Goal: Information Seeking & Learning: Find contact information

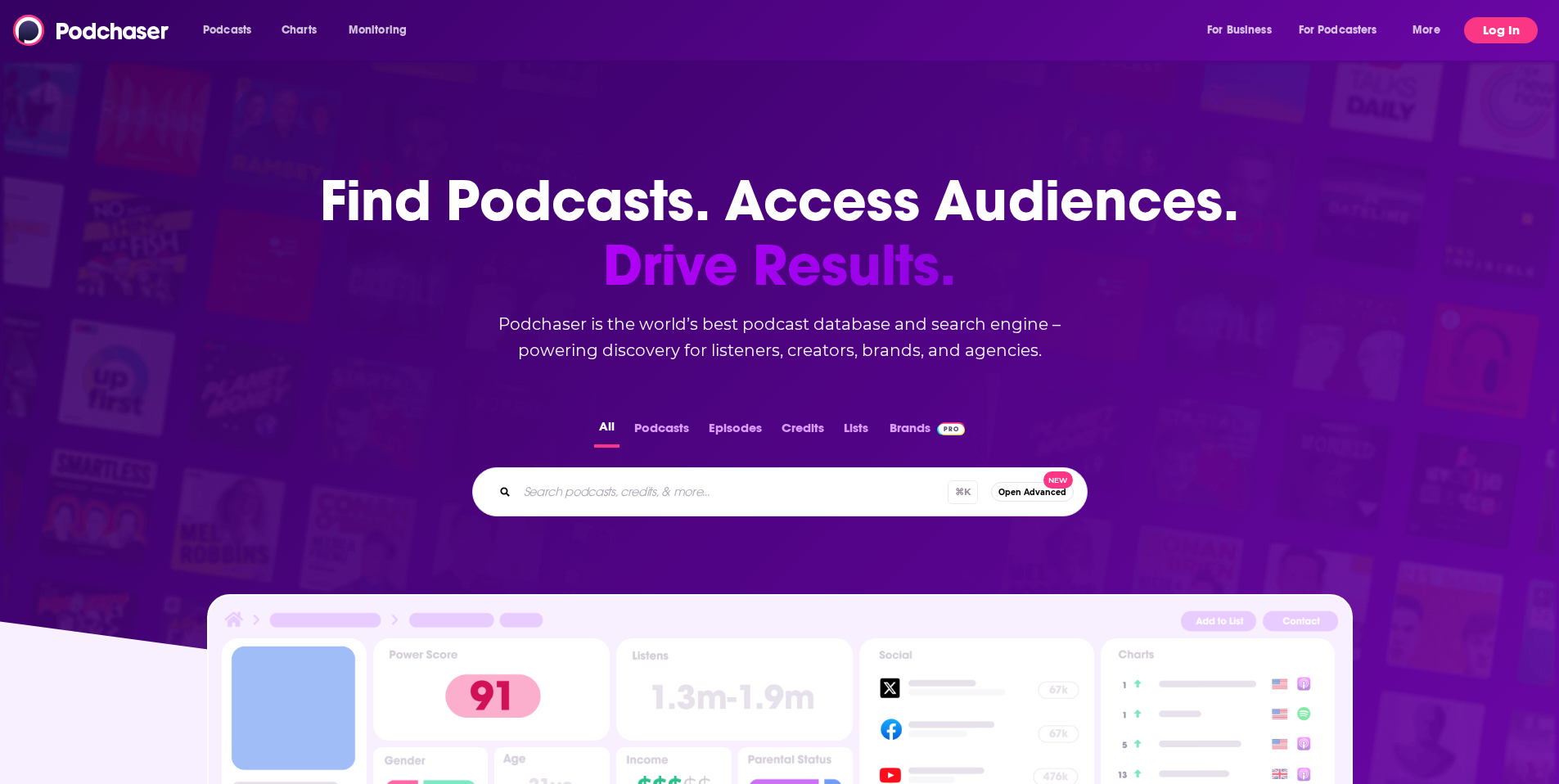
click at [1496, 30] on button "Log In" at bounding box center [1501, 30] width 74 height 26
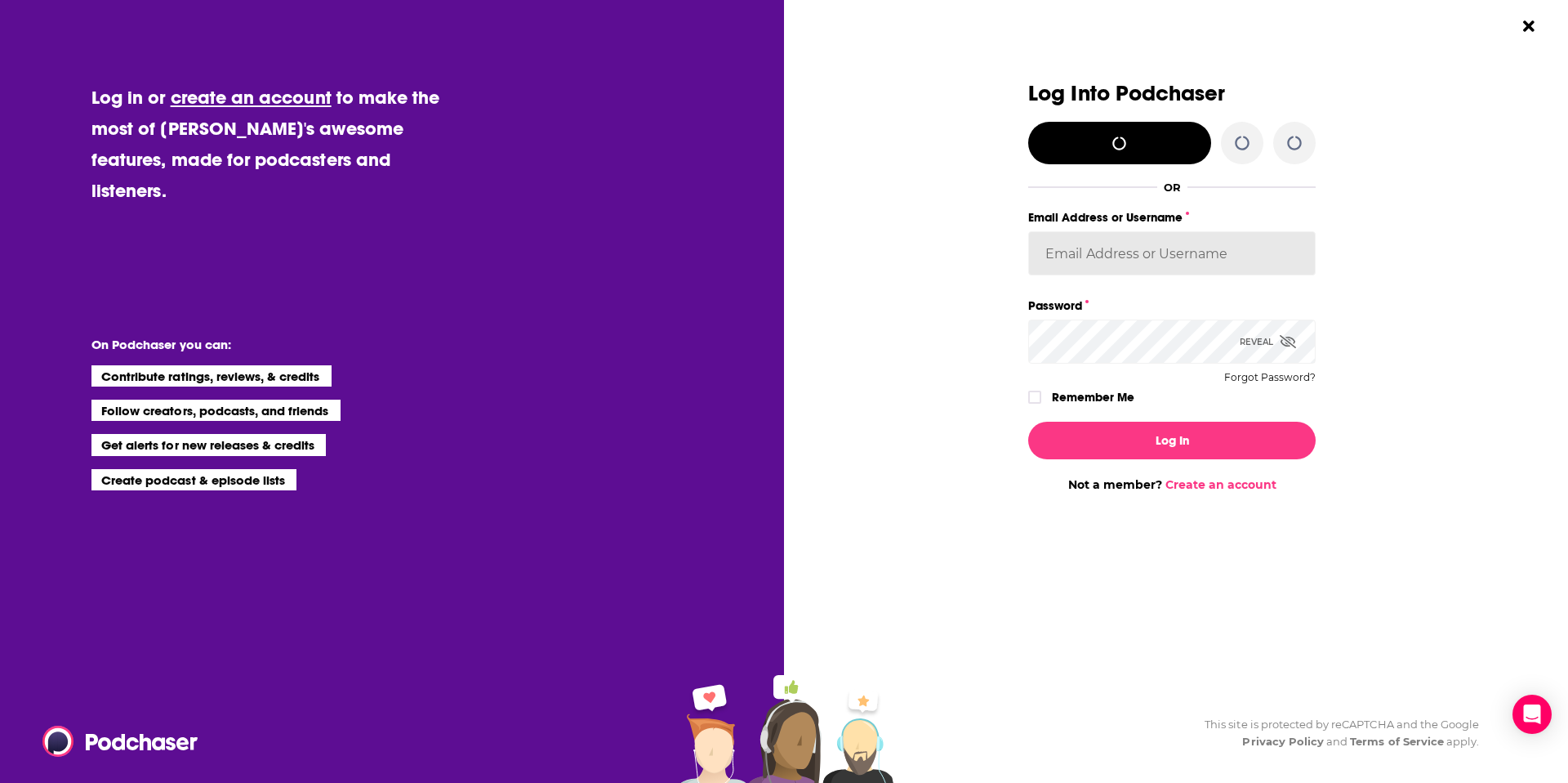
click at [1110, 259] on input "Email Address or Username" at bounding box center [1172, 253] width 287 height 44
type input "[PERSON_NAME][EMAIL_ADDRESS][DOMAIN_NAME]"
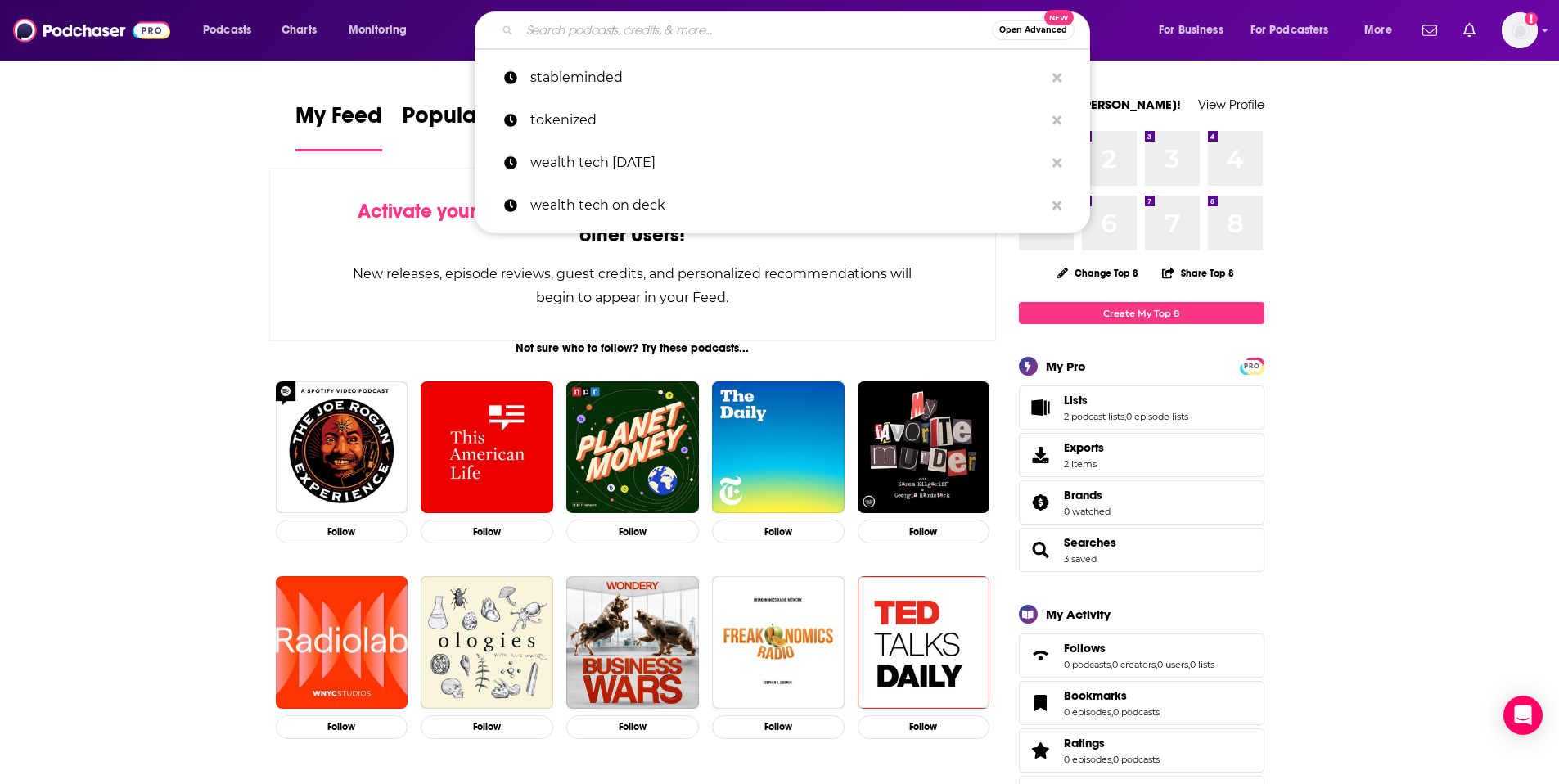
click at [712, 38] on input "Search podcasts, credits, & more..." at bounding box center [756, 30] width 472 height 26
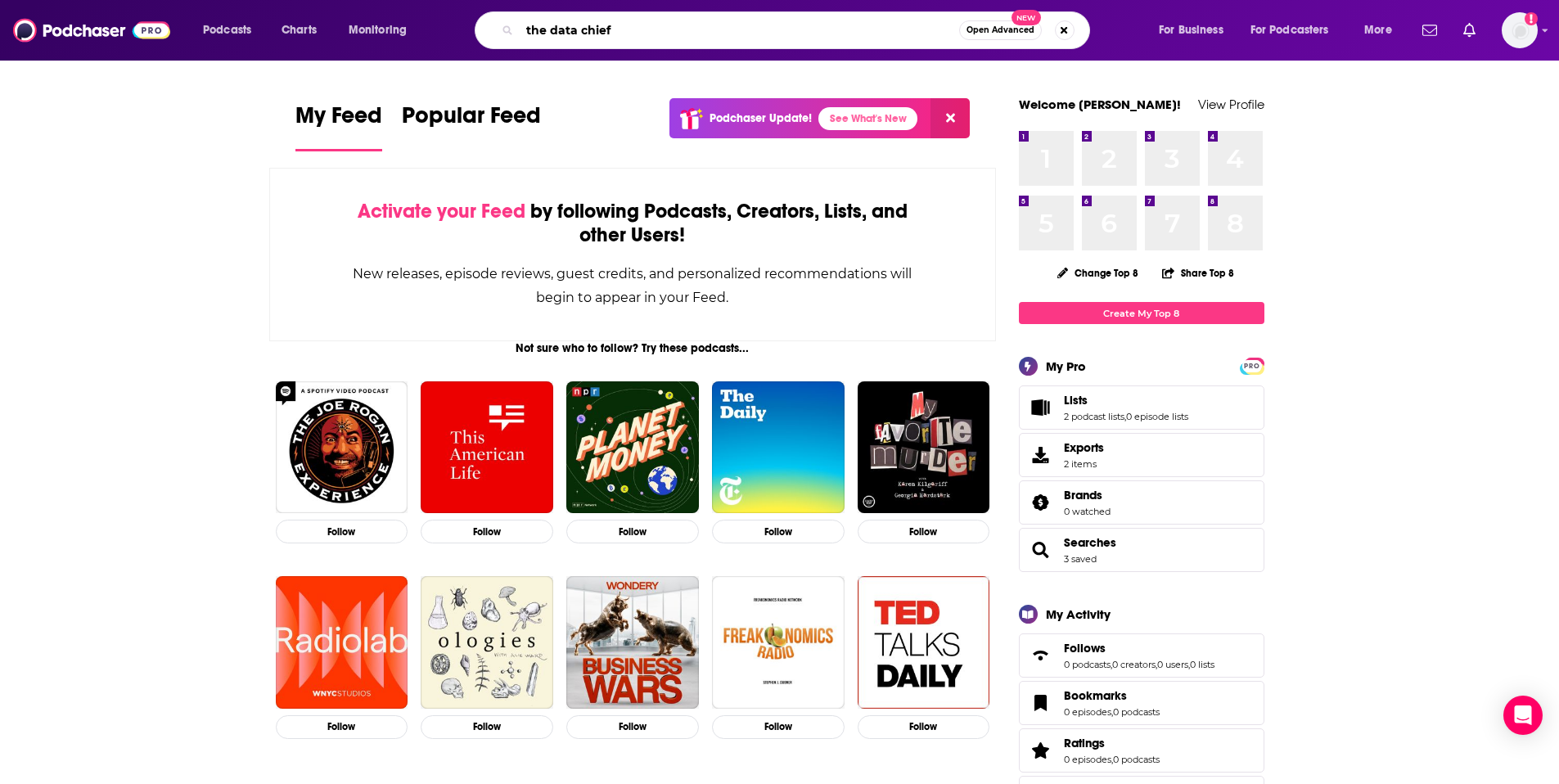
type input "the data chief"
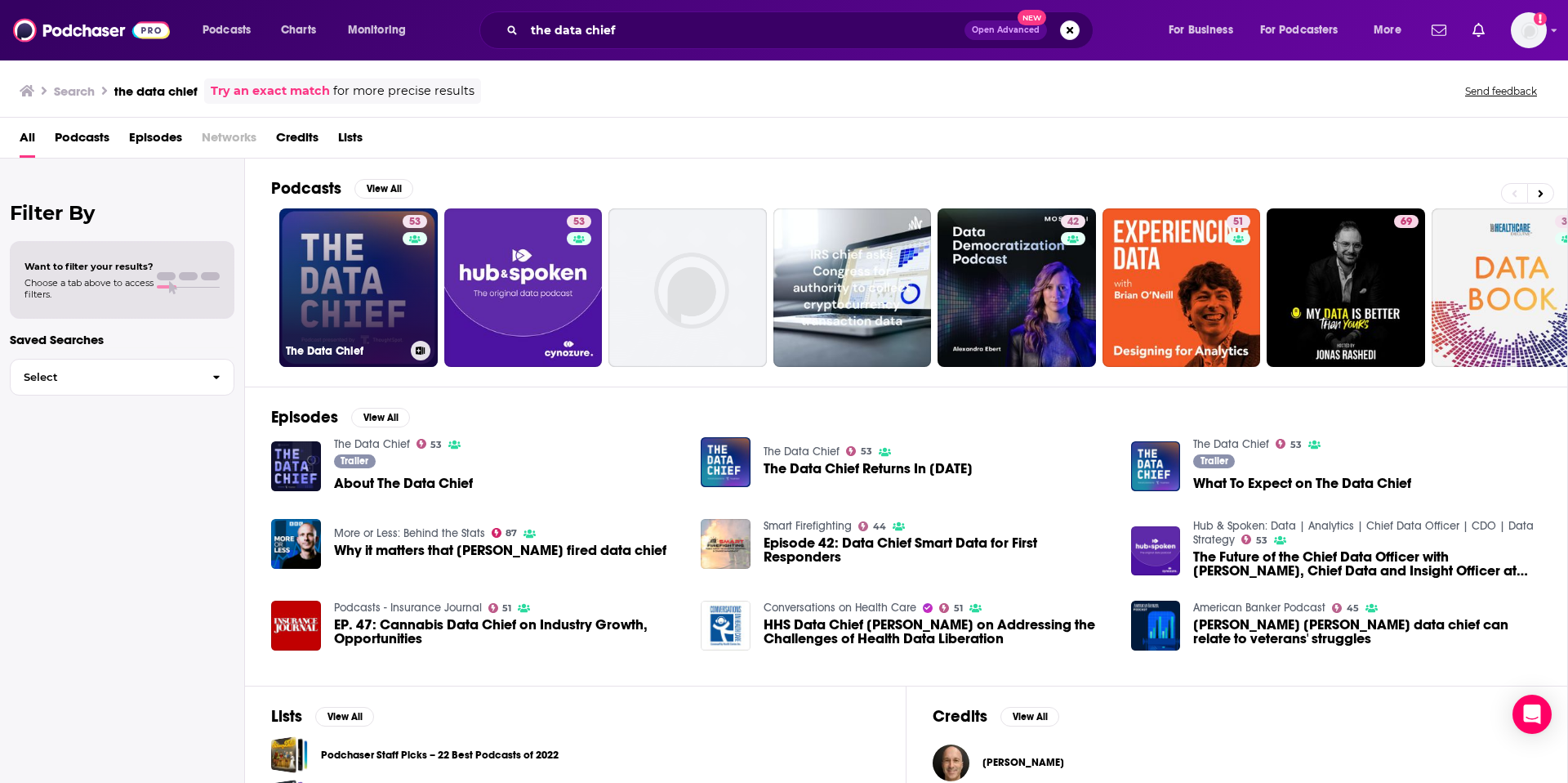
click at [329, 310] on link "53 The Data Chief" at bounding box center [358, 288] width 159 height 159
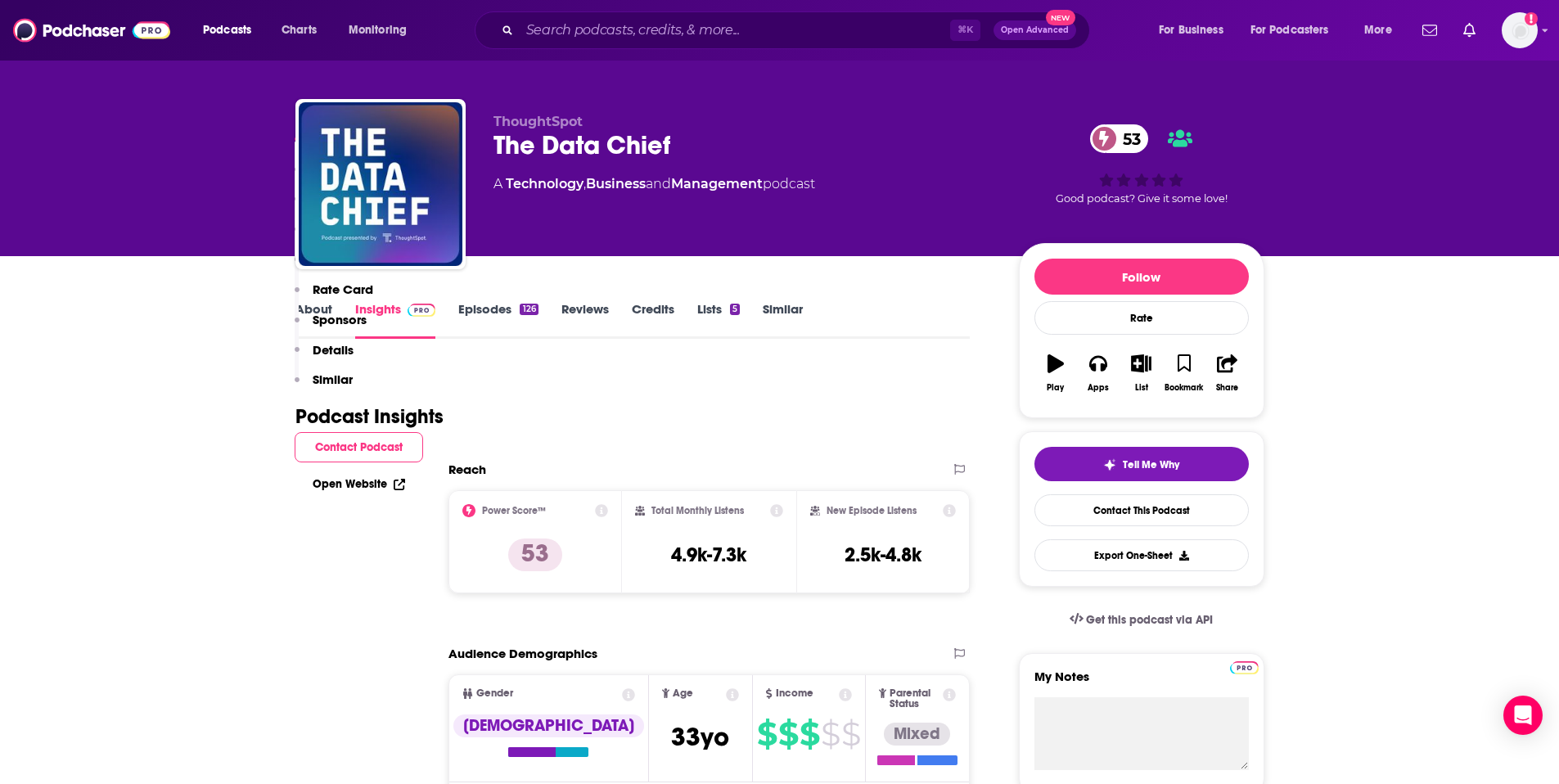
scroll to position [1081, 0]
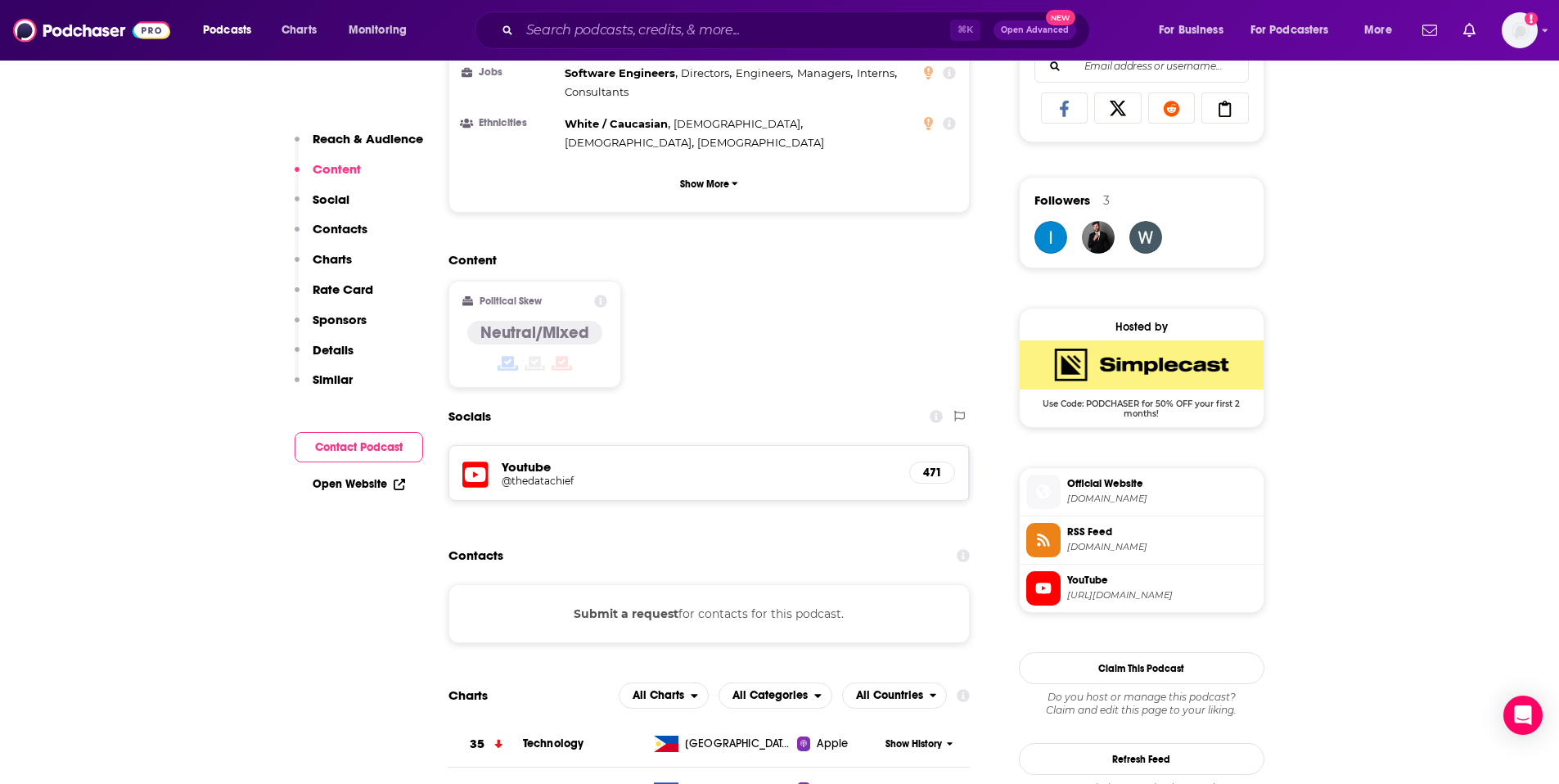
click at [328, 229] on p "Contacts" at bounding box center [340, 229] width 55 height 16
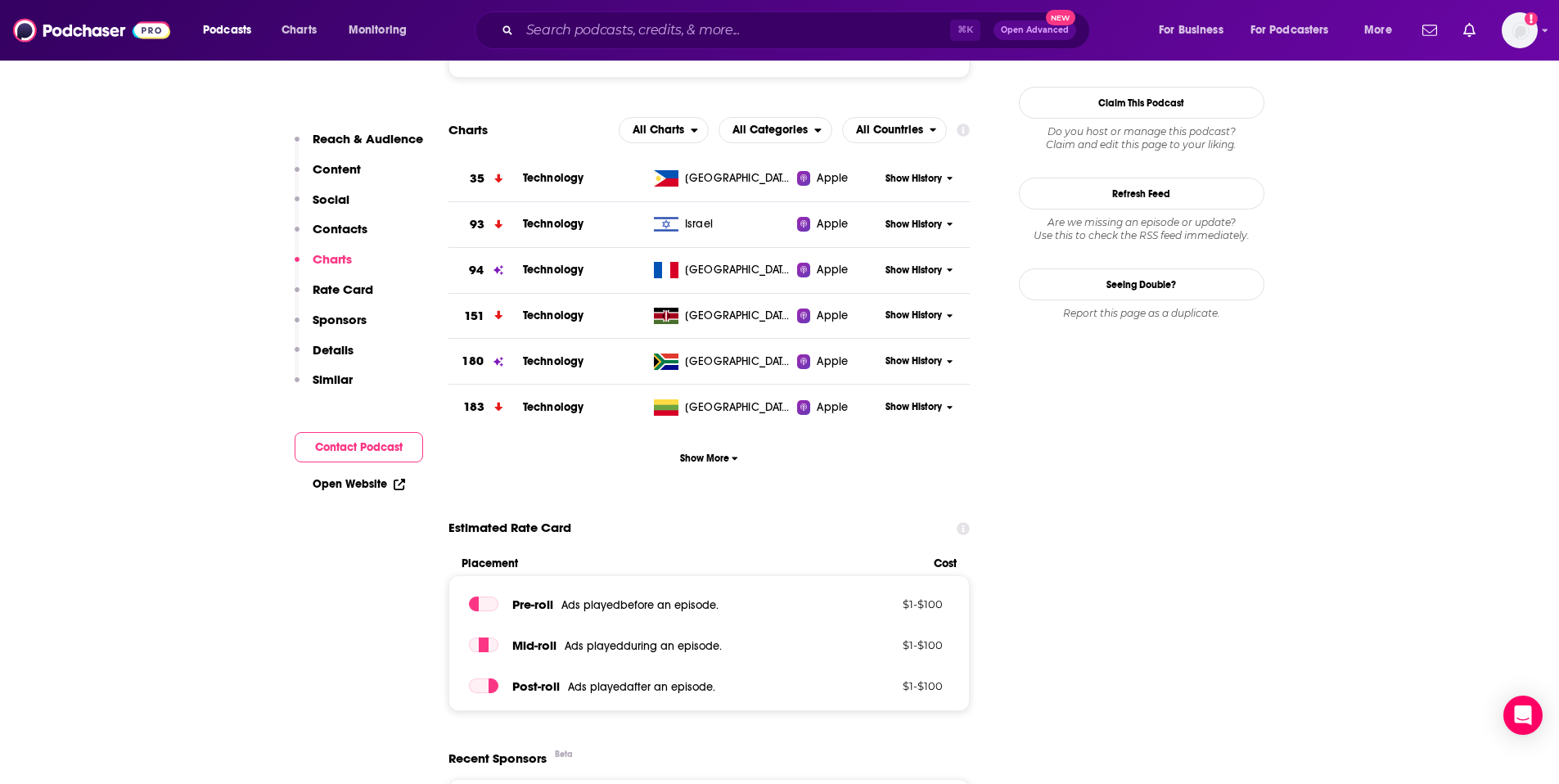
scroll to position [2436, 0]
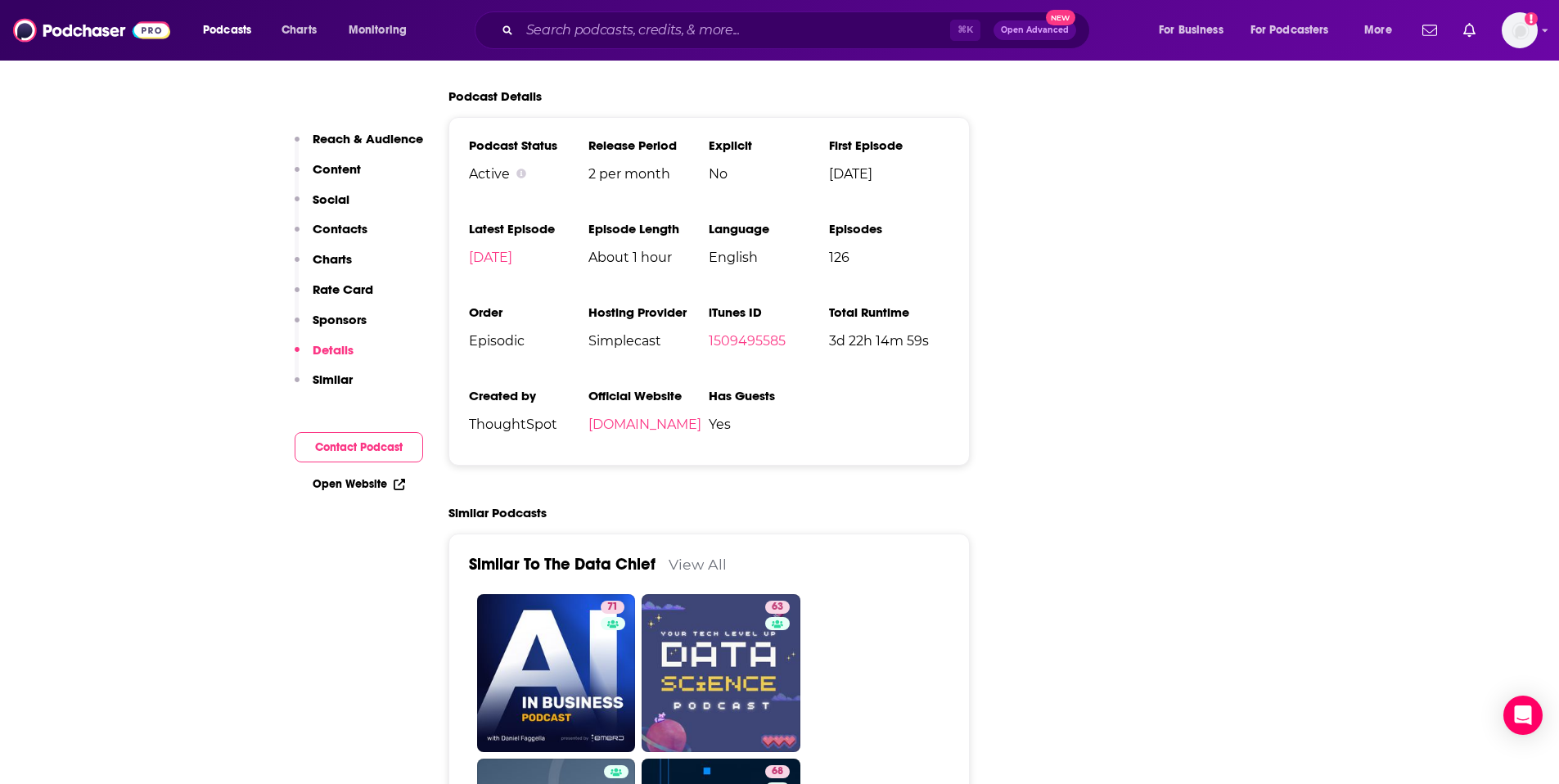
click at [347, 226] on p "Contacts" at bounding box center [340, 229] width 55 height 16
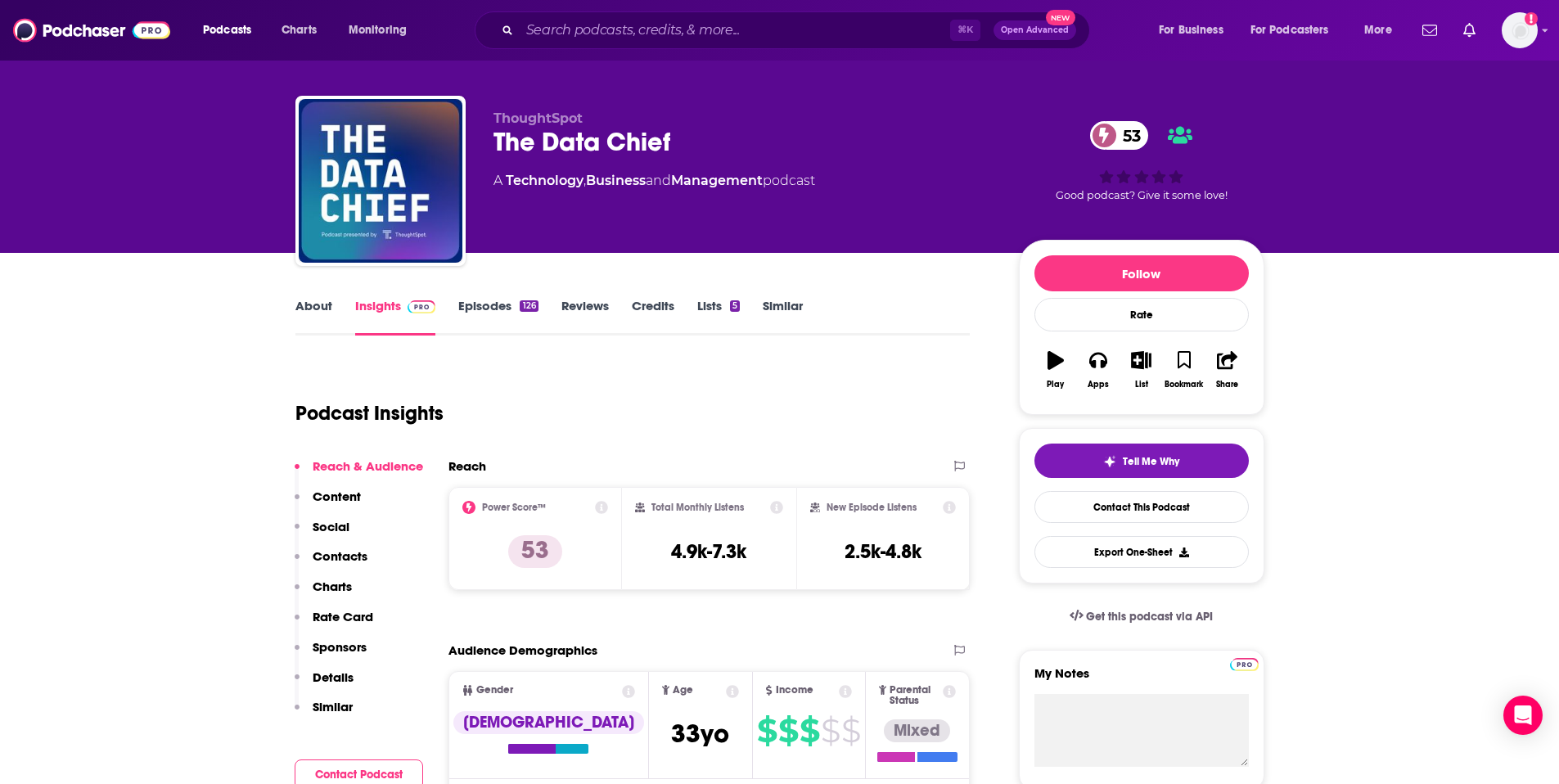
scroll to position [0, 0]
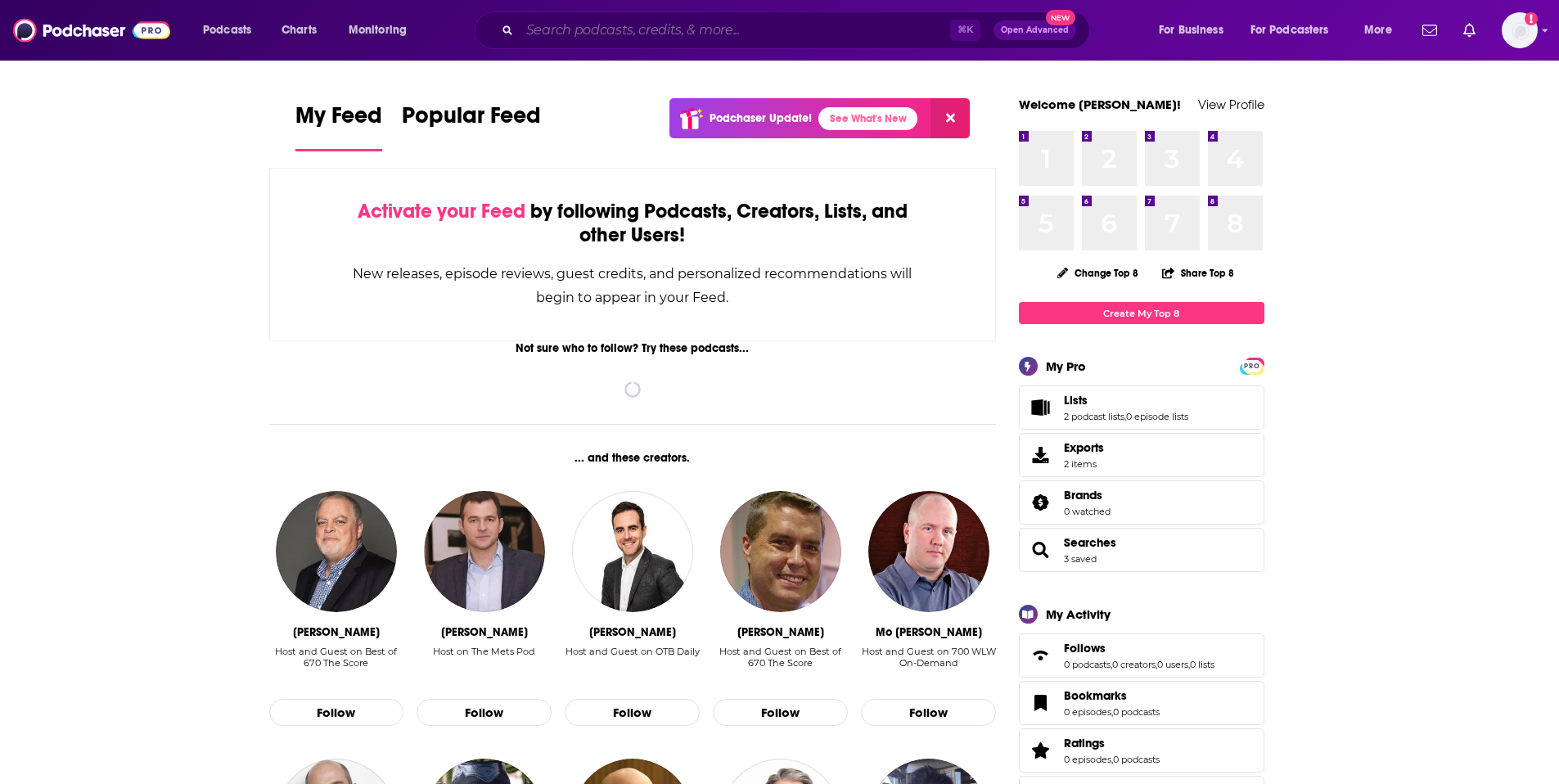
click at [629, 27] on input "Search podcasts, credits, & more..." at bounding box center [734, 30] width 430 height 26
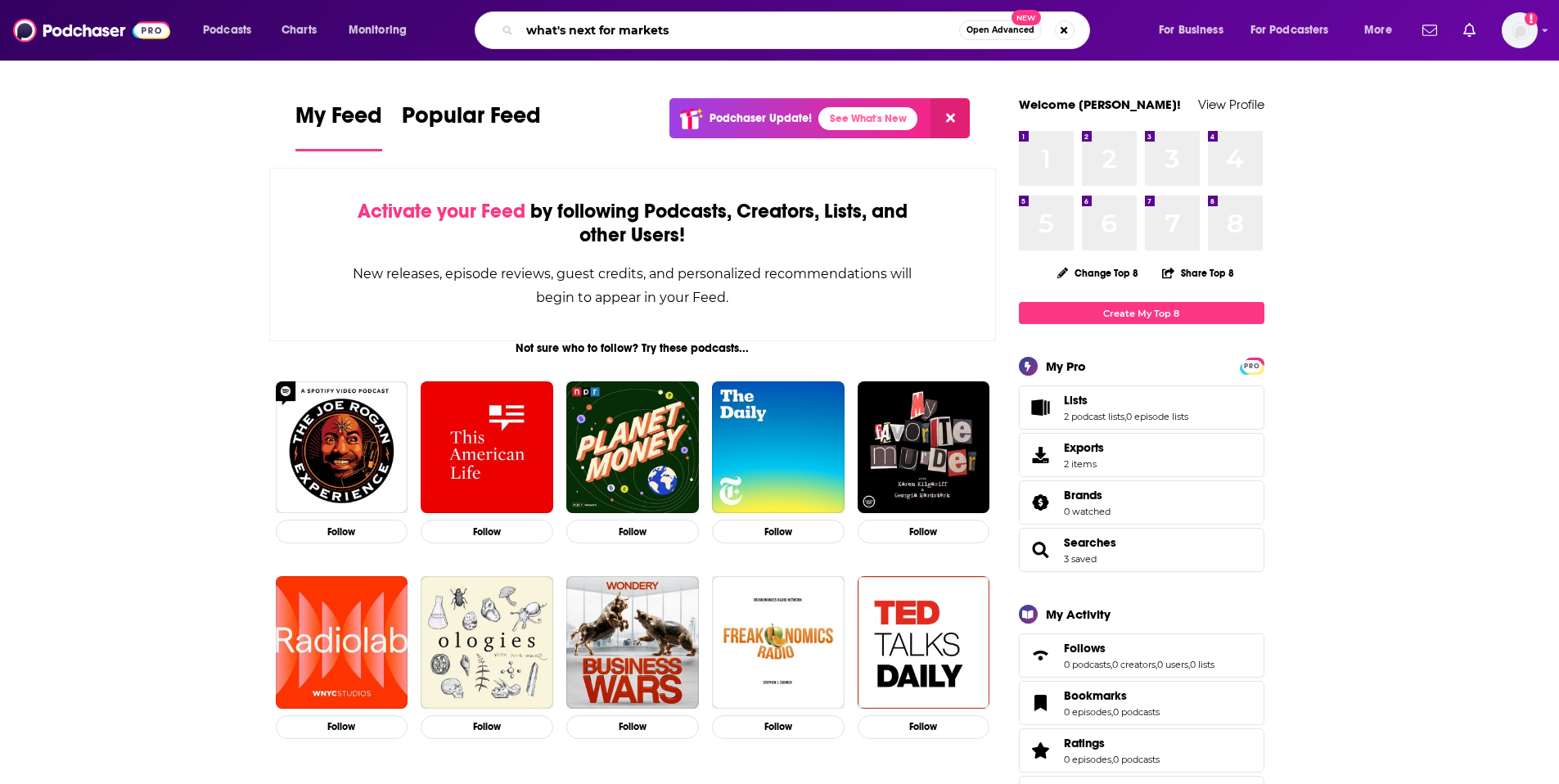
type input "what's next for markets"
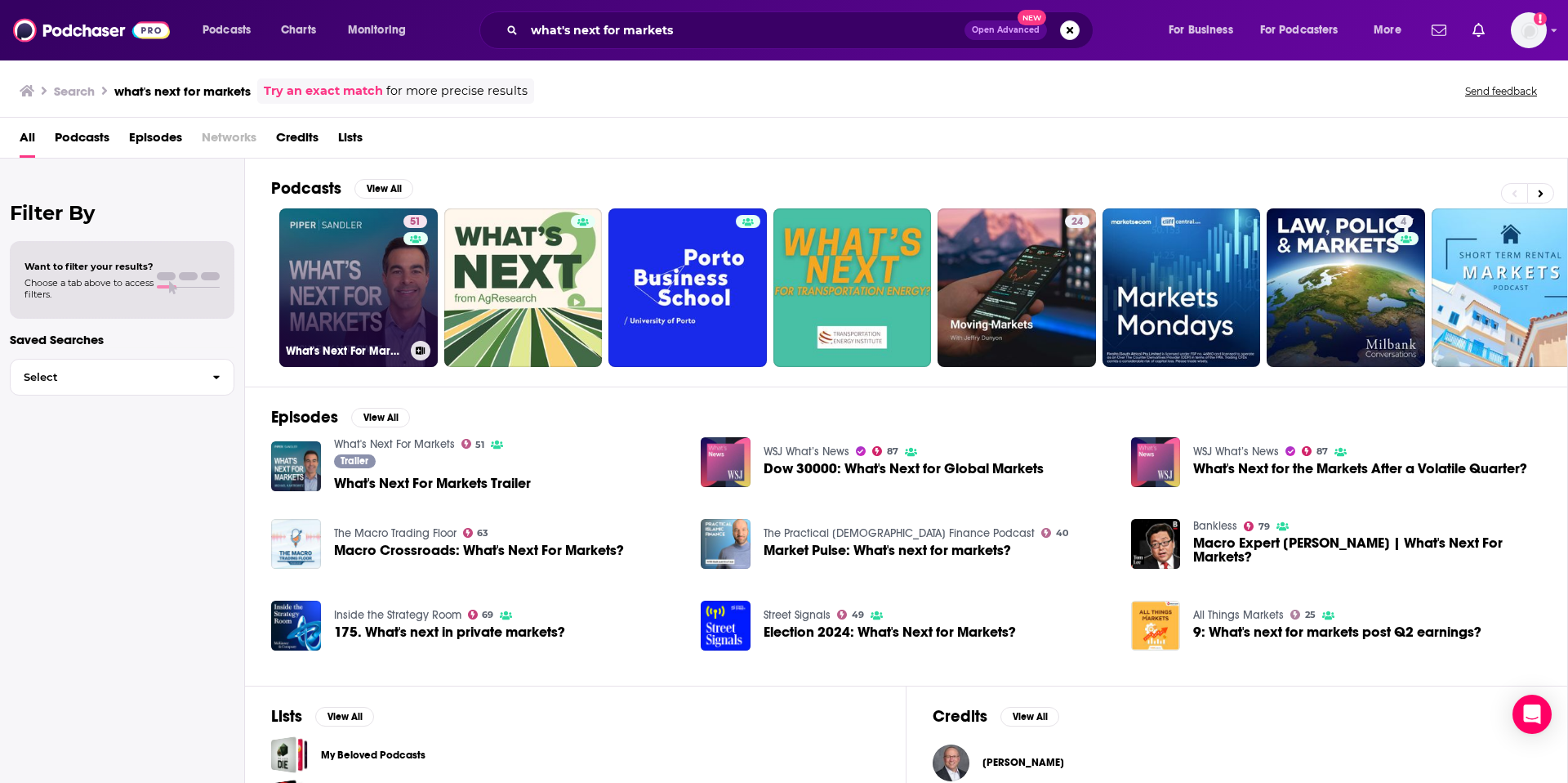
click at [366, 302] on link "51 What's Next For Markets" at bounding box center [358, 288] width 159 height 159
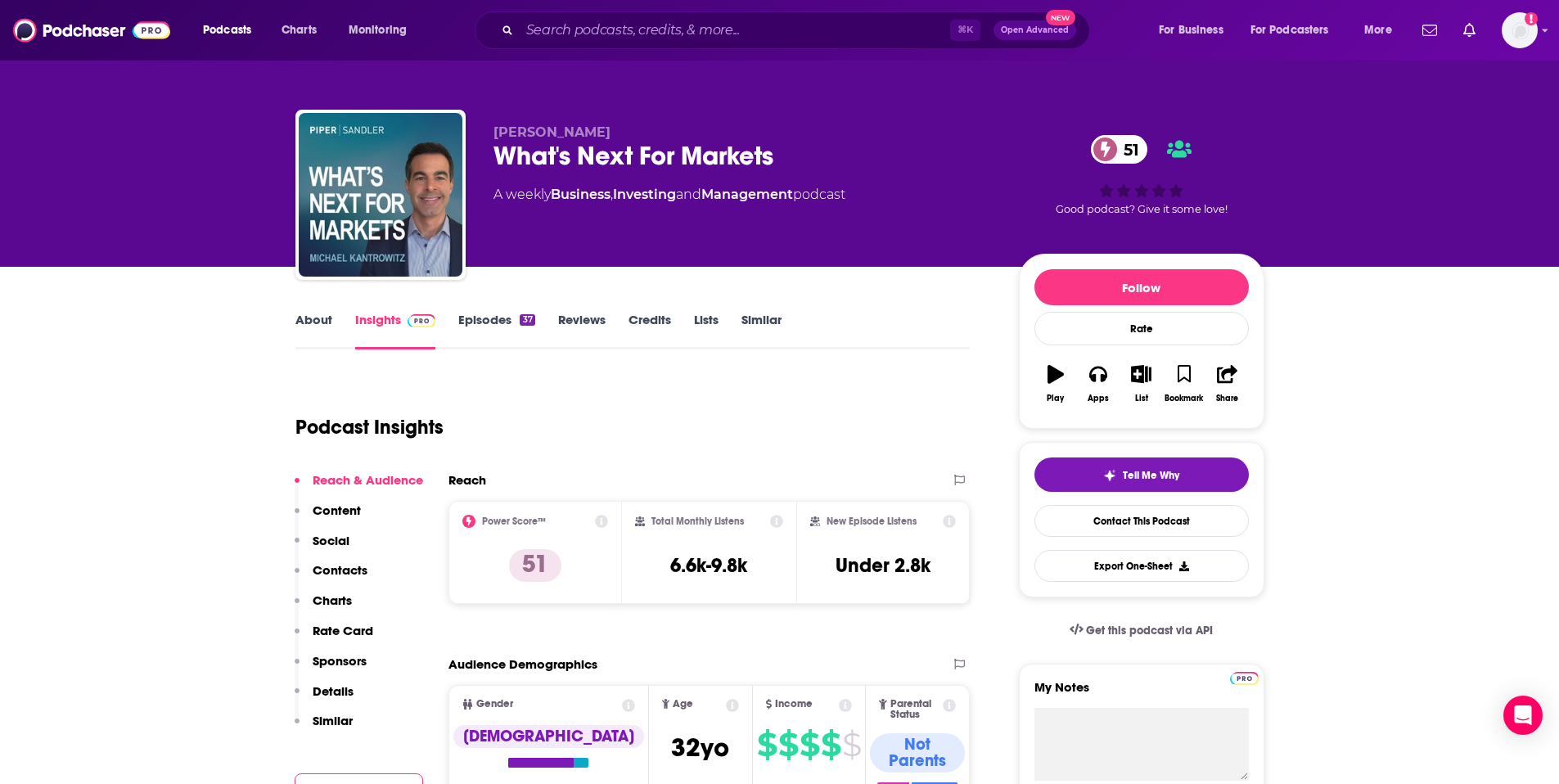
click at [343, 565] on p "Contacts" at bounding box center [340, 569] width 55 height 16
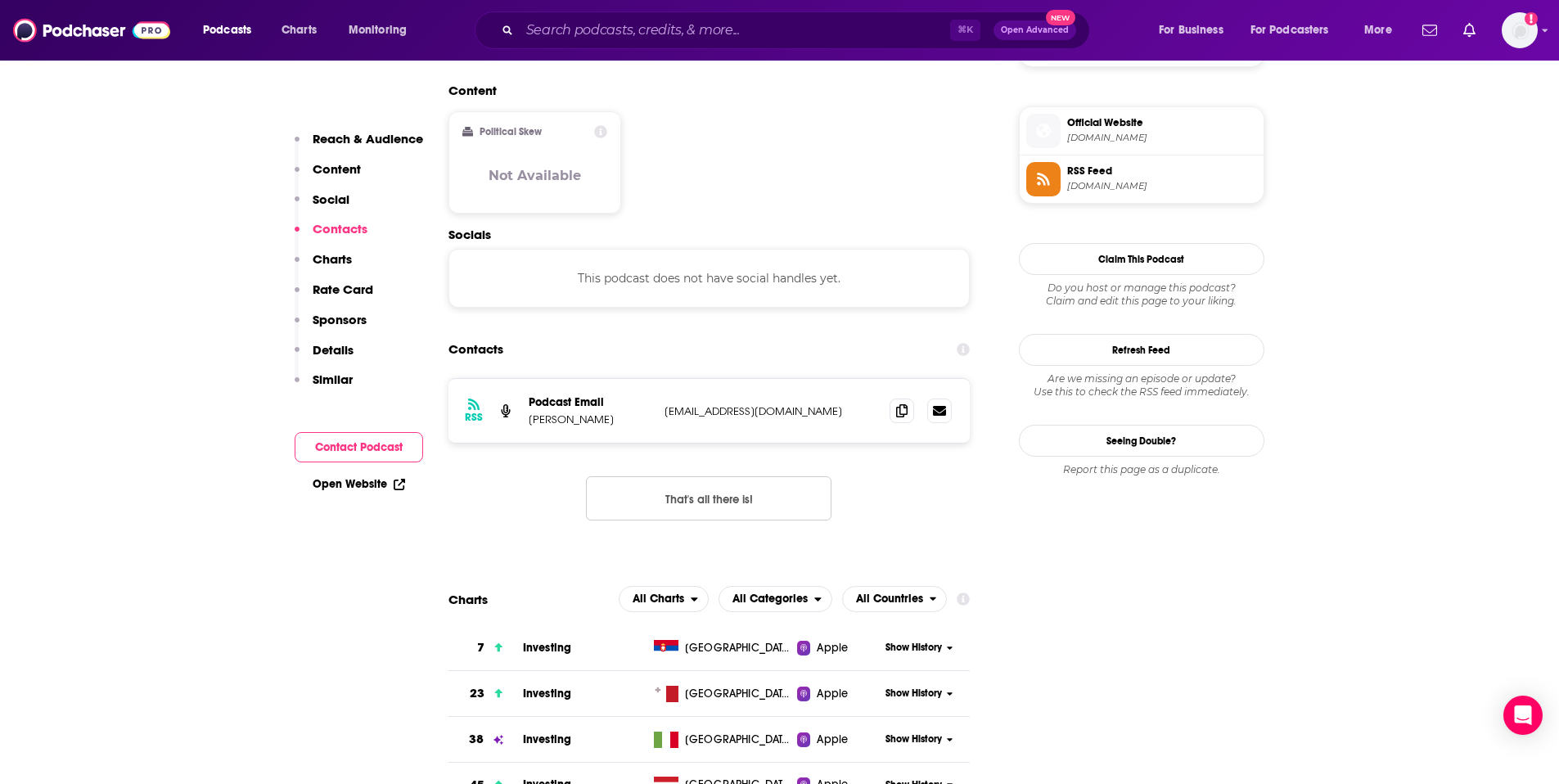
scroll to position [1311, 0]
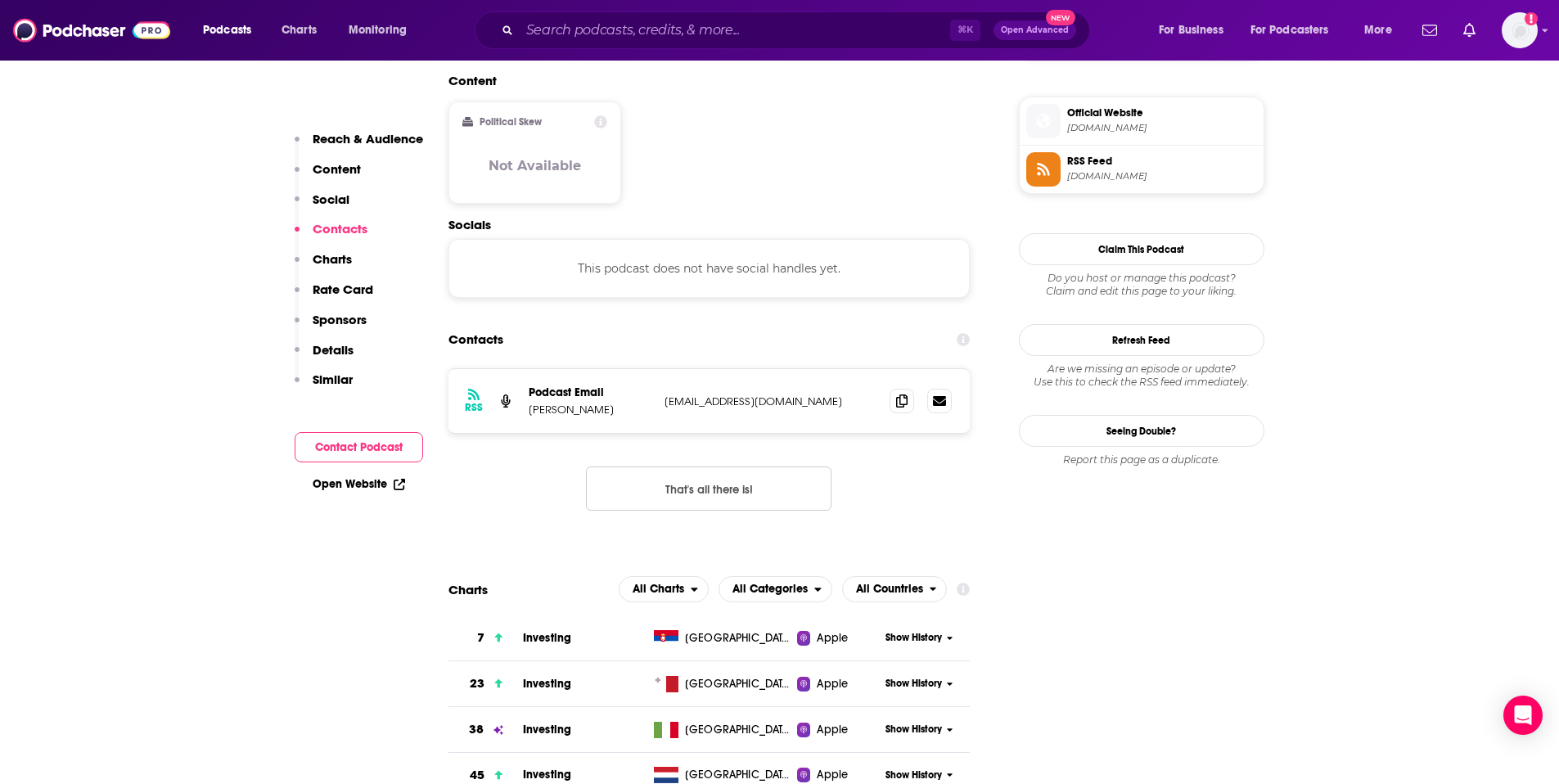
drag, startPoint x: 662, startPoint y: 302, endPoint x: 838, endPoint y: 307, distance: 176.1
click at [838, 369] on div "RSS Podcast Email Michael Kantrowitz whatsnextformarkets@gmail.com whatsnextfor…" at bounding box center [710, 401] width 522 height 64
copy p "whatsnextformarkets@gmail.com"
click at [565, 37] on input "Search podcasts, credits, & more..." at bounding box center [734, 30] width 430 height 26
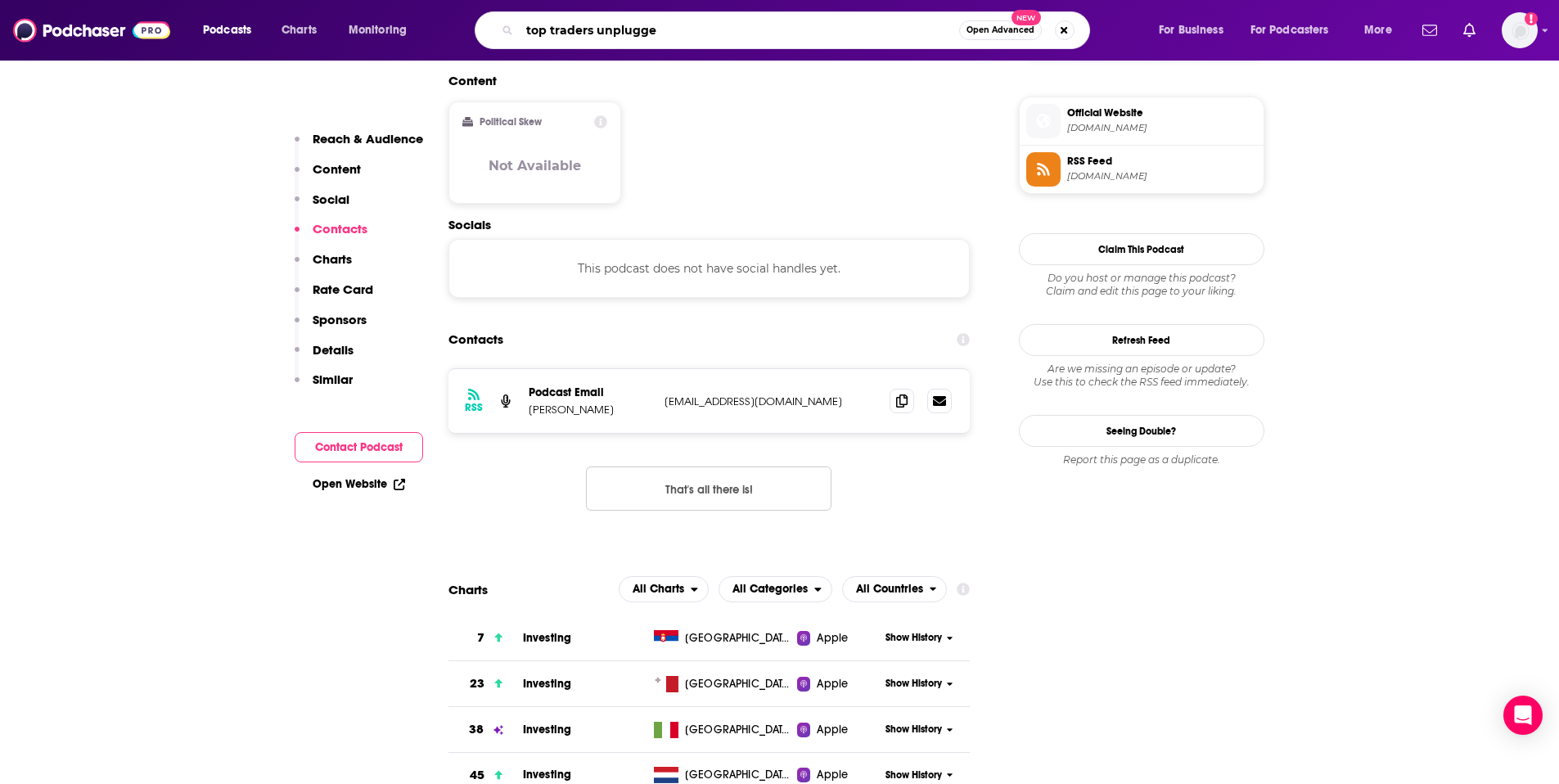
type input "top traders unplugged"
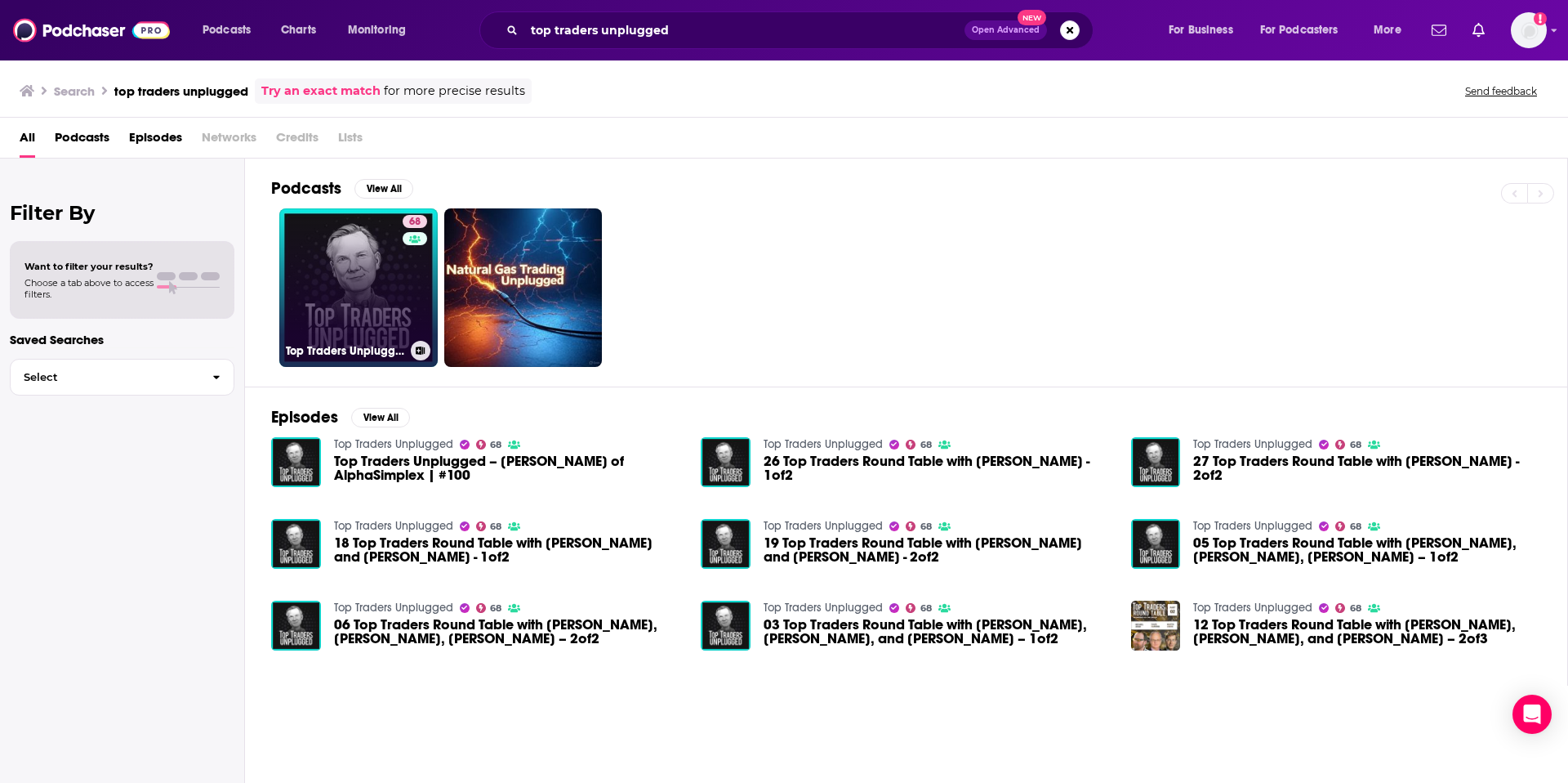
click at [366, 297] on link "68 Top Traders Unplugged" at bounding box center [358, 288] width 159 height 159
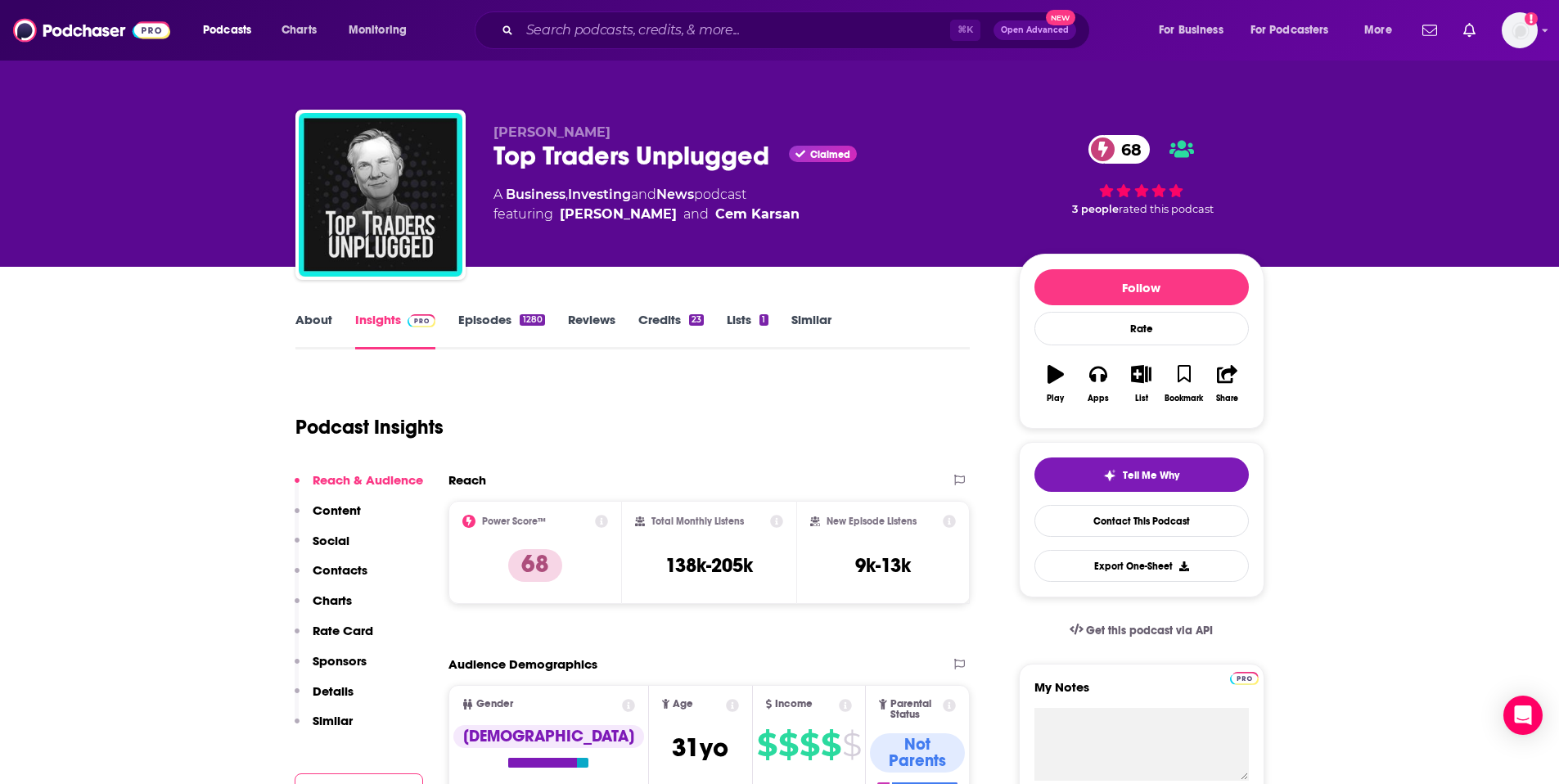
click at [351, 572] on p "Contacts" at bounding box center [340, 569] width 55 height 16
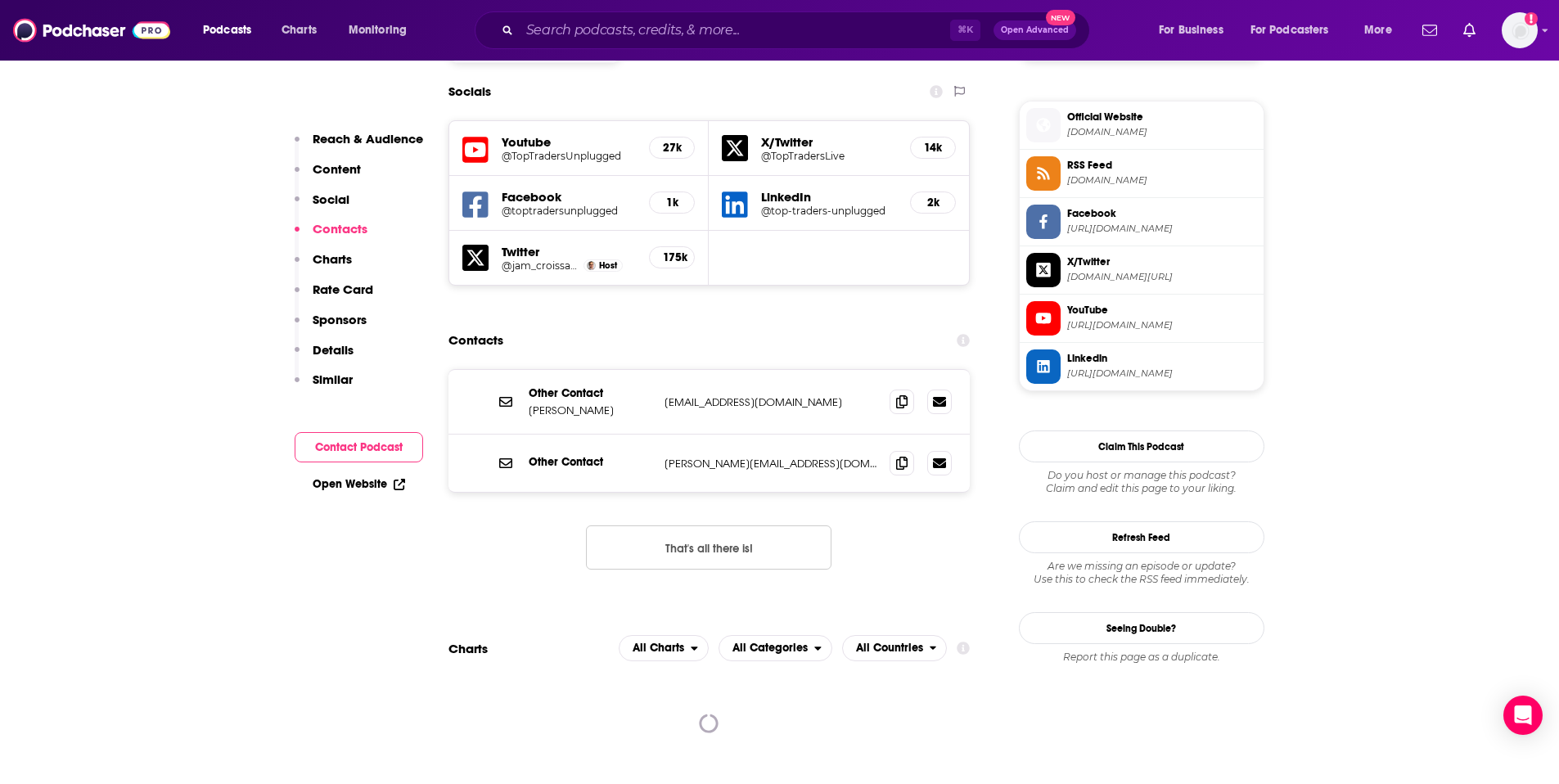
scroll to position [1438, 0]
drag, startPoint x: 845, startPoint y: 305, endPoint x: 660, endPoint y: 304, distance: 185.0
click at [660, 369] on div "Other Contact Niels Kaastrup-Larsen info@toptradersunplugged.com info@toptrader…" at bounding box center [710, 401] width 522 height 65
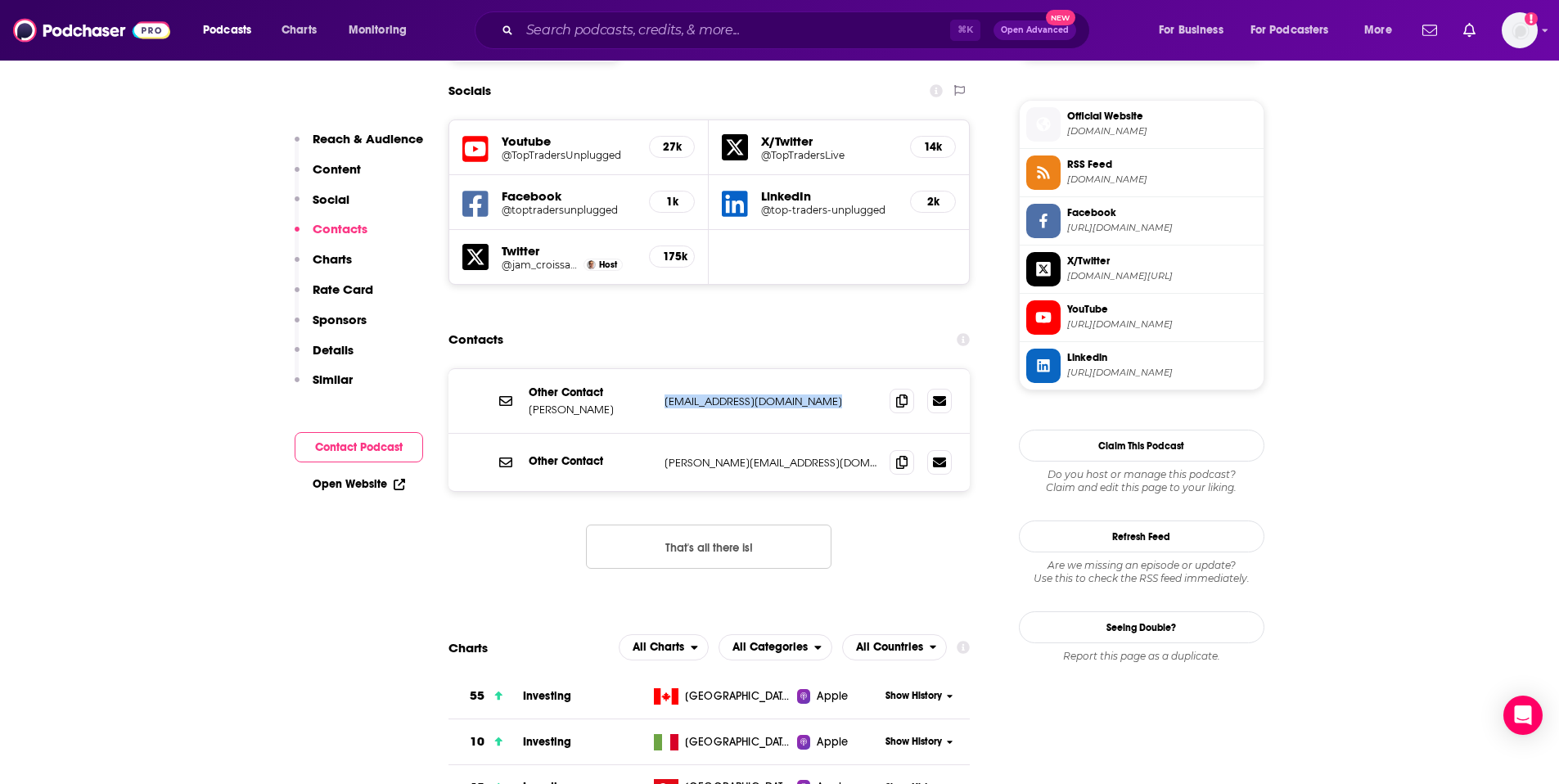
copy p "info@toptradersunplugged.com"
click at [658, 434] on div "Other Contact niels@toptradersunplugged.com niels@toptradersunplugged.com" at bounding box center [710, 462] width 522 height 58
copy p "niels@toptradersunplugged.com"
drag, startPoint x: 659, startPoint y: 367, endPoint x: 829, endPoint y: 369, distance: 170.0
click at [829, 434] on div "Other Contact niels@toptradersunplugged.com niels@toptradersunplugged.com" at bounding box center [710, 462] width 522 height 58
